Goal: Task Accomplishment & Management: Use online tool/utility

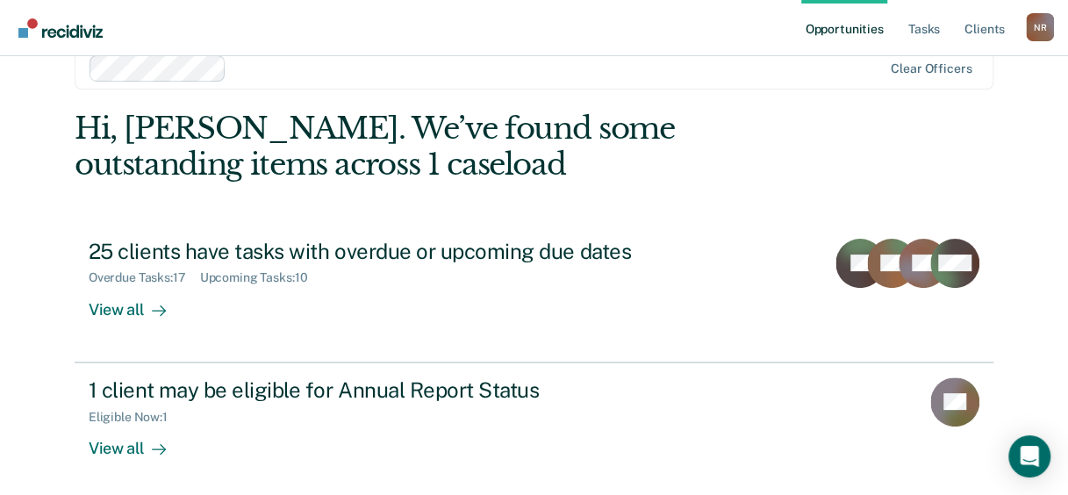
scroll to position [42, 0]
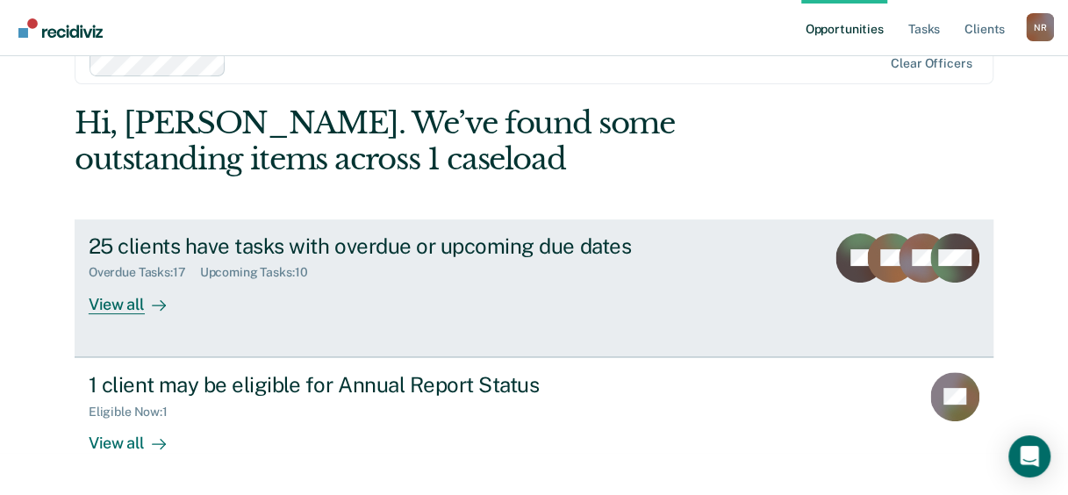
click at [111, 307] on div "View all" at bounding box center [138, 297] width 98 height 34
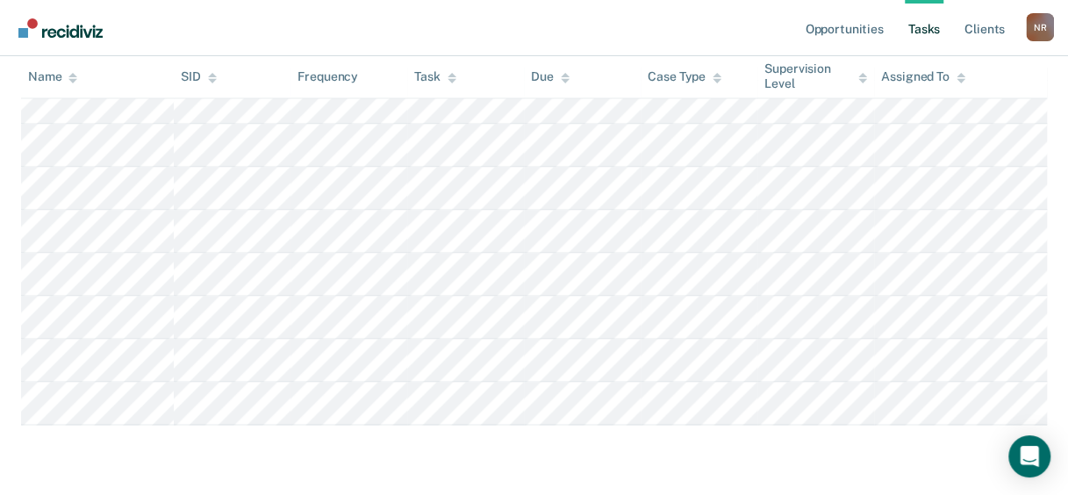
scroll to position [1181, 0]
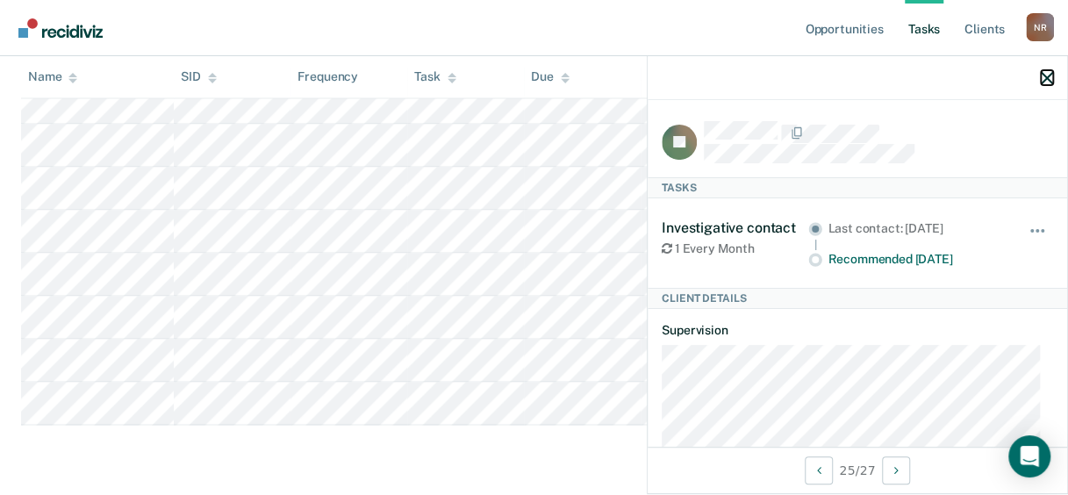
drag, startPoint x: 1049, startPoint y: 81, endPoint x: 1004, endPoint y: 118, distance: 58.6
click at [1049, 81] on icon "button" at bounding box center [1046, 78] width 12 height 12
